Goal: Entertainment & Leisure: Consume media (video, audio)

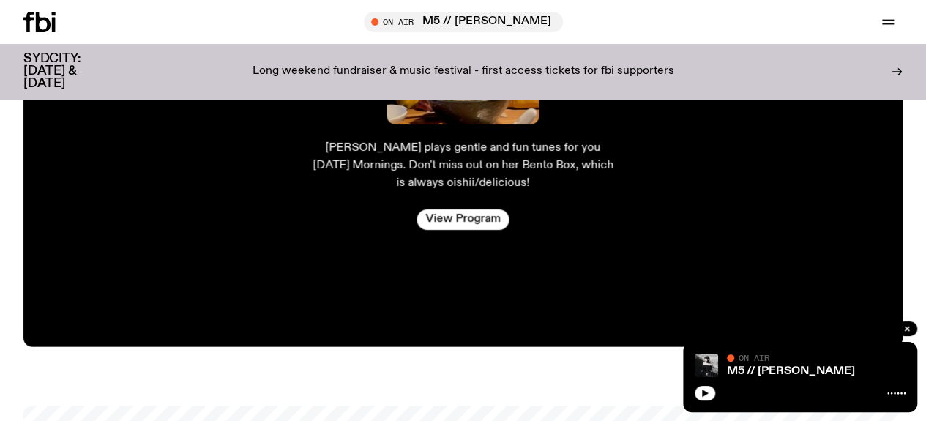
scroll to position [2807, 0]
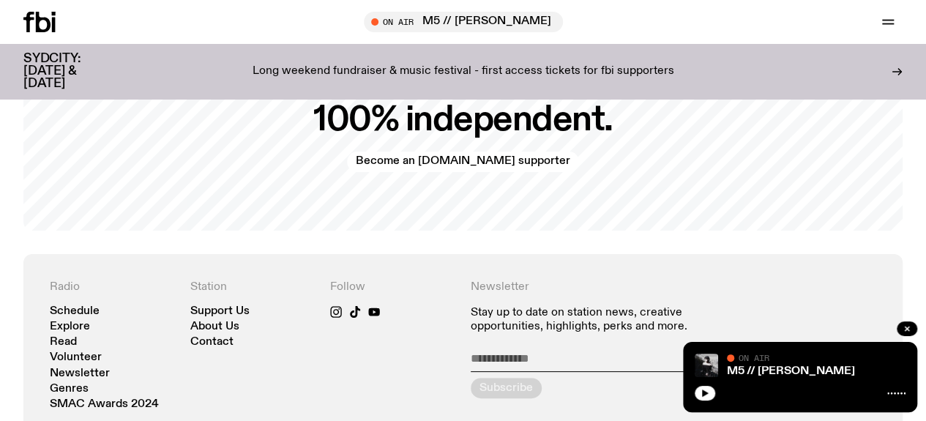
click at [497, 196] on div "100% independent. Become an [DOMAIN_NAME] supporter" at bounding box center [463, 137] width 880 height 185
click at [913, 329] on button "button" at bounding box center [907, 329] width 21 height 15
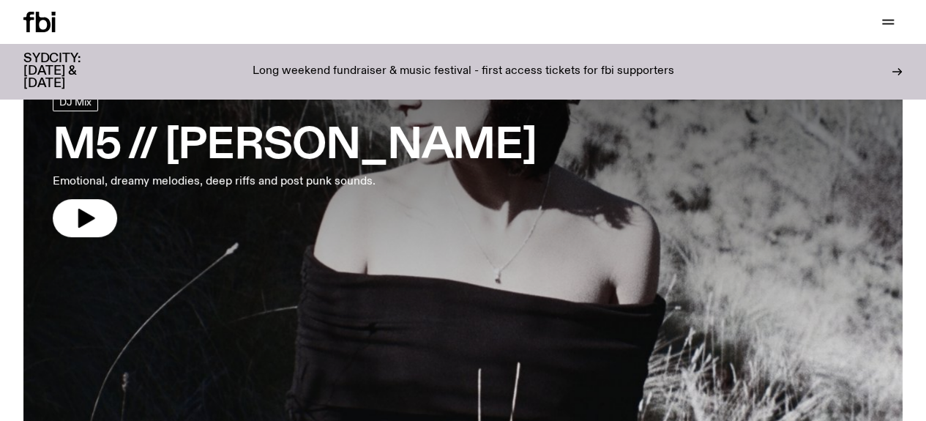
scroll to position [73, 0]
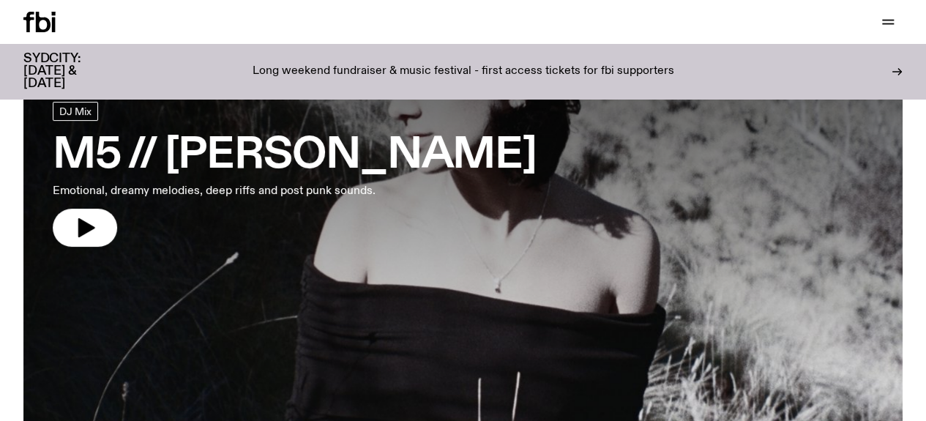
click at [194, 5] on div "Schedule Explore Read Volunteer Newsletter Support Us" at bounding box center [463, 22] width 926 height 44
click at [0, 0] on link "Explore" at bounding box center [0, 0] width 0 height 0
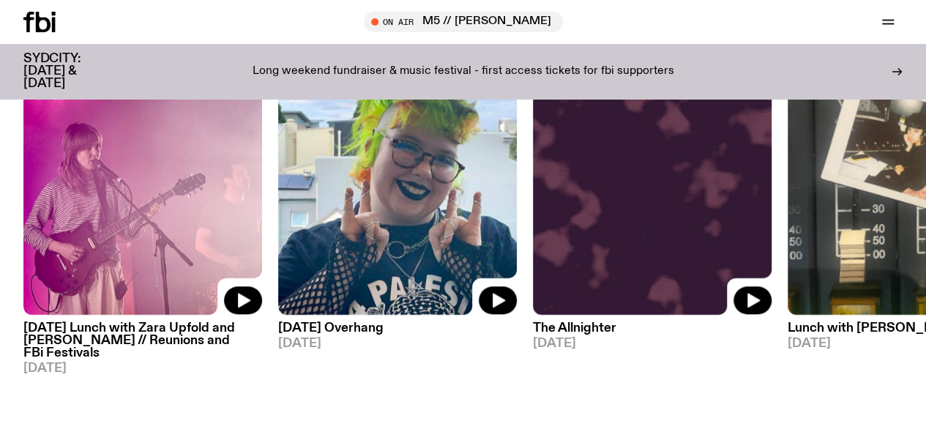
scroll to position [689, 0]
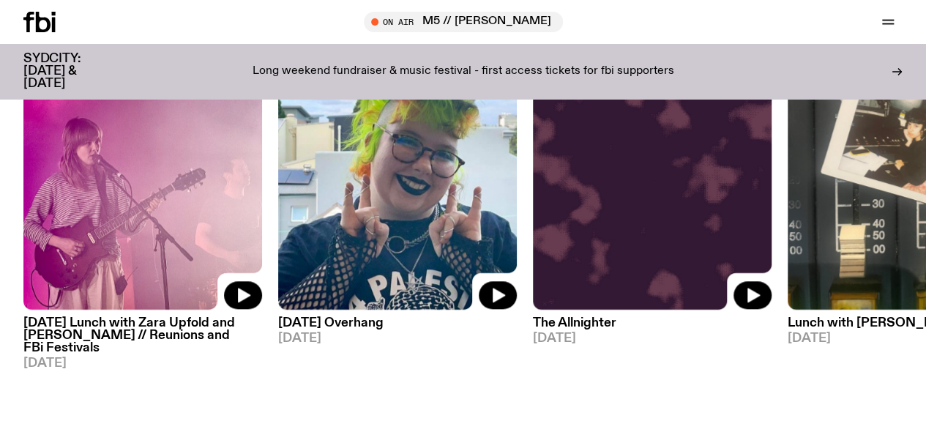
click at [187, 197] on img at bounding box center [142, 150] width 239 height 319
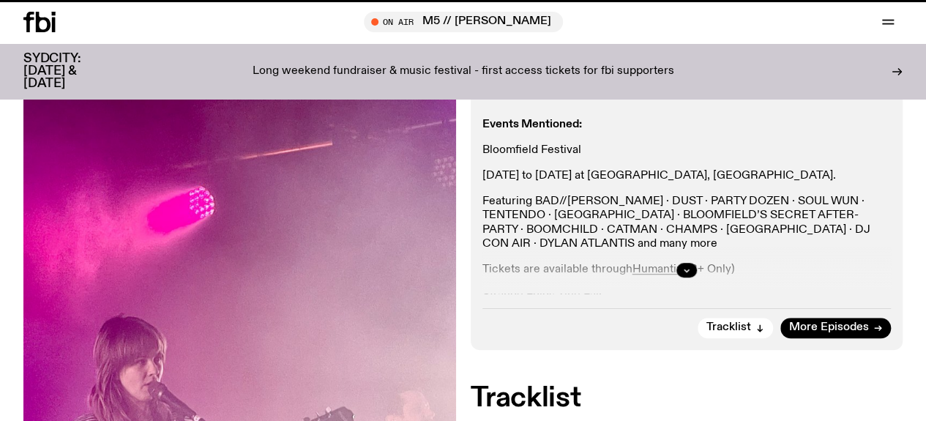
scroll to position [457, 0]
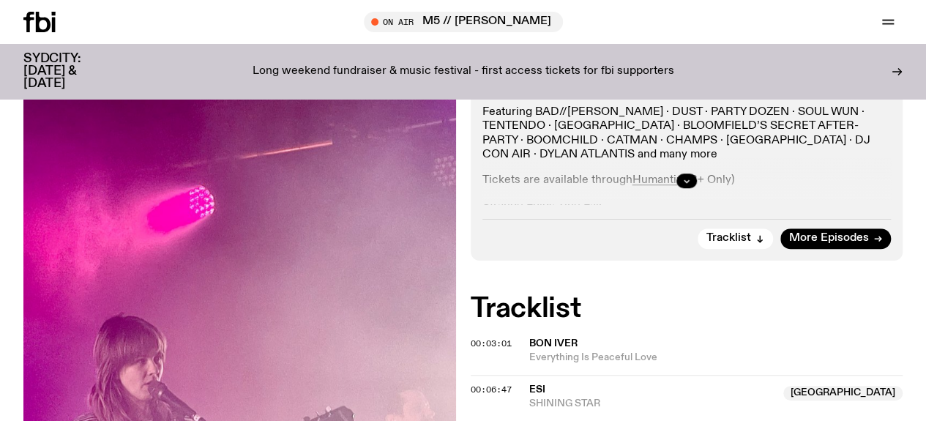
click at [700, 204] on div at bounding box center [687, 180] width 409 height 47
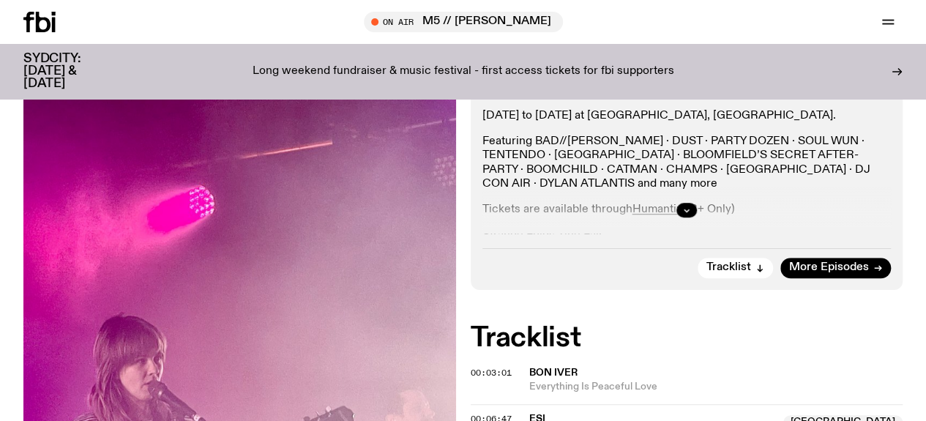
click at [679, 234] on div at bounding box center [687, 210] width 409 height 47
click at [685, 218] on button "button" at bounding box center [687, 210] width 21 height 15
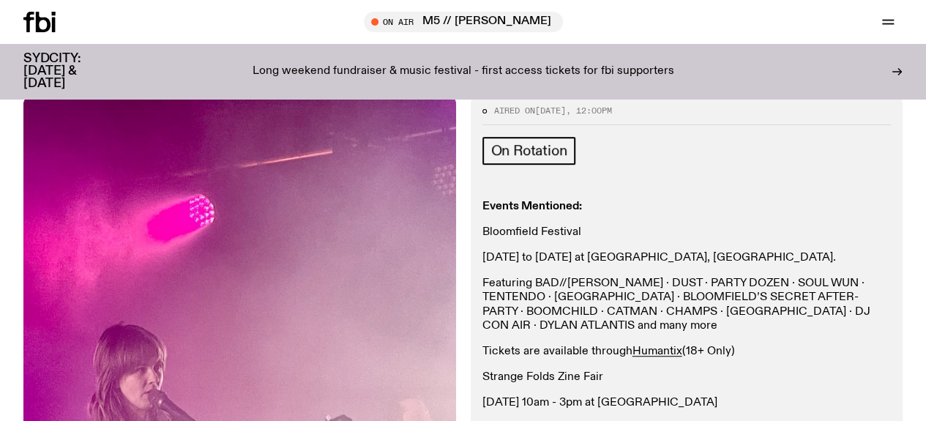
scroll to position [249, 0]
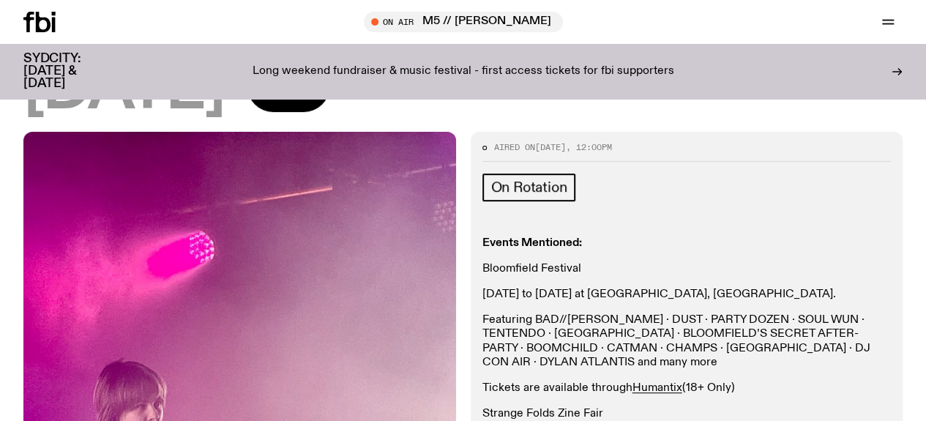
click at [45, 18] on icon at bounding box center [43, 22] width 15 height 21
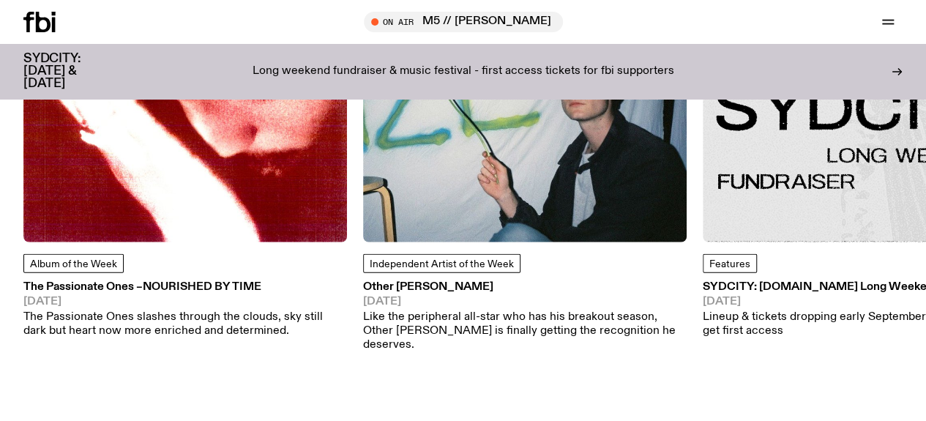
scroll to position [1836, 0]
